Goal: Browse casually

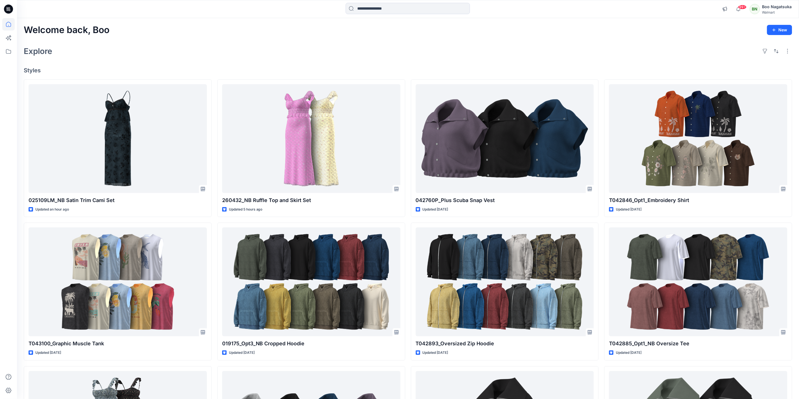
click at [159, 28] on div "Welcome back, Boo New" at bounding box center [408, 30] width 768 height 10
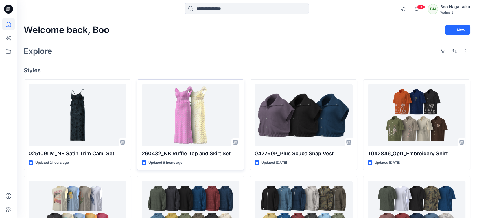
click at [241, 97] on div "260432_NB Ruffle Top and Skirt Set Updated 6 hours ago" at bounding box center [191, 124] width 108 height 91
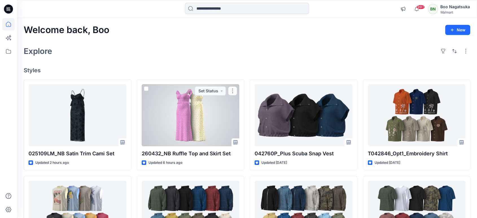
drag, startPoint x: 241, startPoint y: 97, endPoint x: 0, endPoint y: -38, distance: 276.5
